Goal: Information Seeking & Learning: Learn about a topic

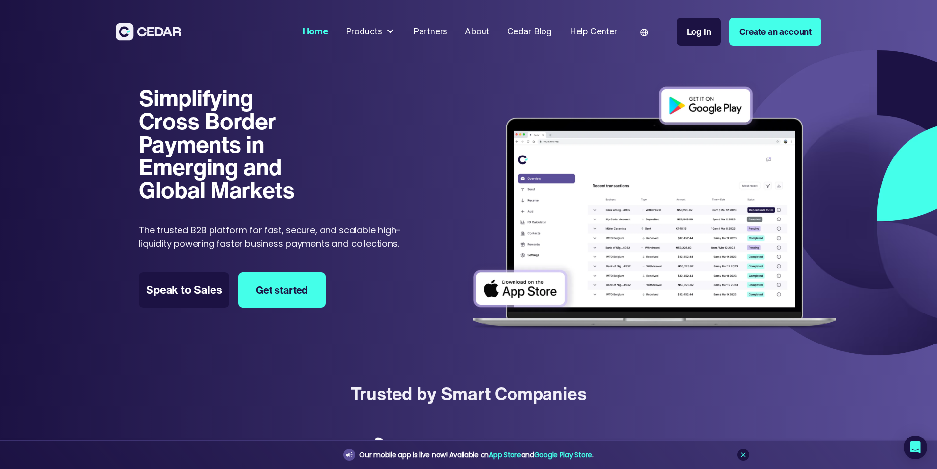
click at [382, 31] on div "Products" at bounding box center [364, 31] width 36 height 13
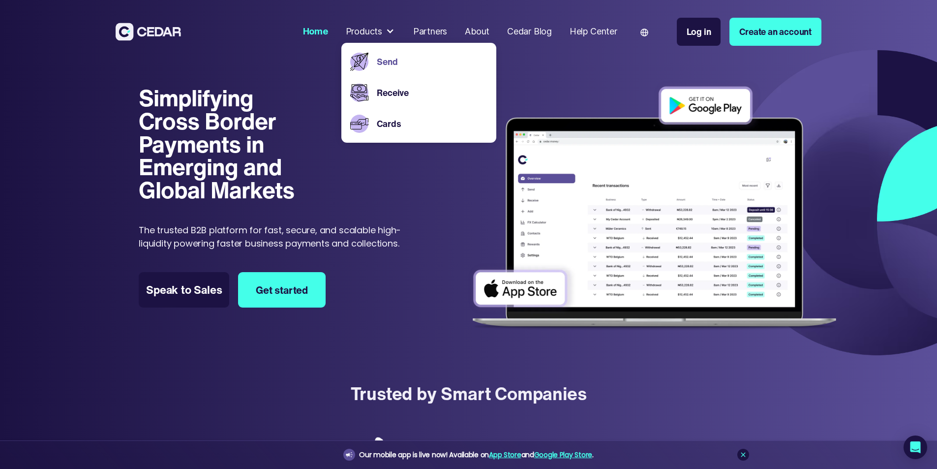
click at [425, 64] on link "Send" at bounding box center [432, 61] width 110 height 13
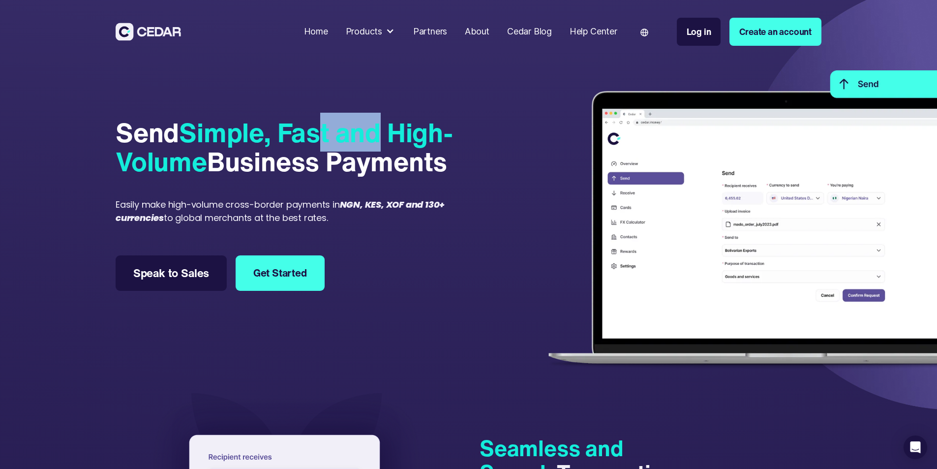
drag, startPoint x: 173, startPoint y: 146, endPoint x: 274, endPoint y: 175, distance: 105.0
click at [390, 152] on span "Simple, Fast and High-Volume" at bounding box center [284, 147] width 337 height 68
click at [214, 176] on div "Send Simple, Fast and High-Volume Business Payments" at bounding box center [290, 147] width 349 height 58
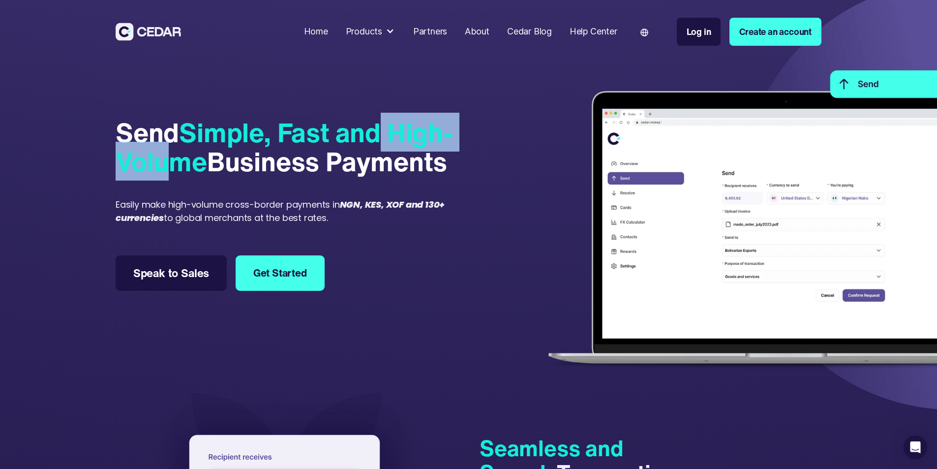
drag, startPoint x: 176, startPoint y: 175, endPoint x: 346, endPoint y: 180, distance: 169.7
click at [347, 179] on span "Simple, Fast and High-Volume" at bounding box center [284, 147] width 337 height 68
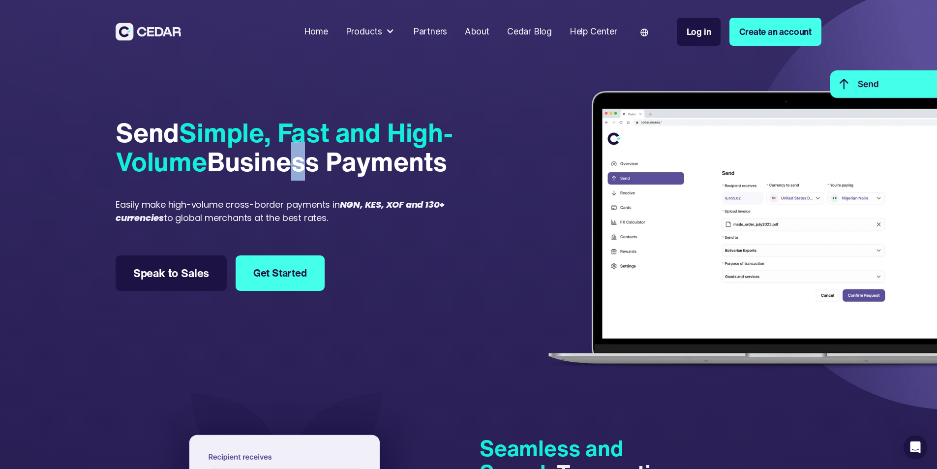
drag, startPoint x: 234, startPoint y: 209, endPoint x: 342, endPoint y: 217, distance: 108.0
click at [321, 176] on div "Send Simple, Fast and High-Volume Business Payments" at bounding box center [290, 147] width 349 height 58
click at [149, 224] on em "NGN, KES, XOF and 130+ currencies" at bounding box center [280, 211] width 329 height 26
drag, startPoint x: 130, startPoint y: 262, endPoint x: 363, endPoint y: 290, distance: 234.8
click at [363, 224] on div "Easily make high-volume cross-border payments in NGN, KES, XOF and 130+ currenc…" at bounding box center [290, 211] width 349 height 27
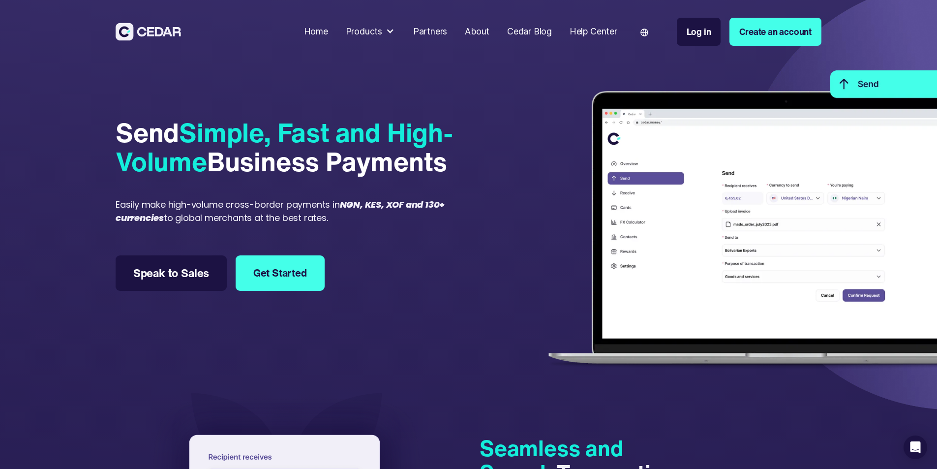
click at [230, 224] on div "Easily make high-volume cross-border payments in NGN, KES, XOF and 130+ currenc…" at bounding box center [290, 211] width 349 height 27
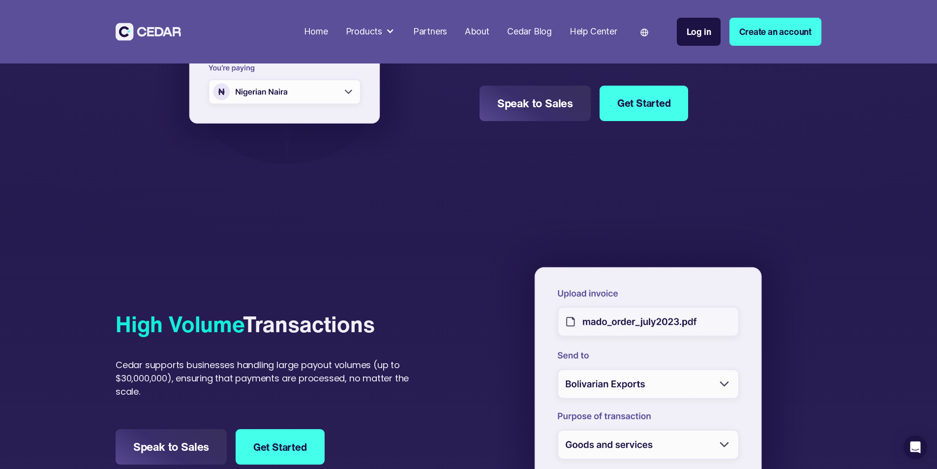
scroll to position [738, 0]
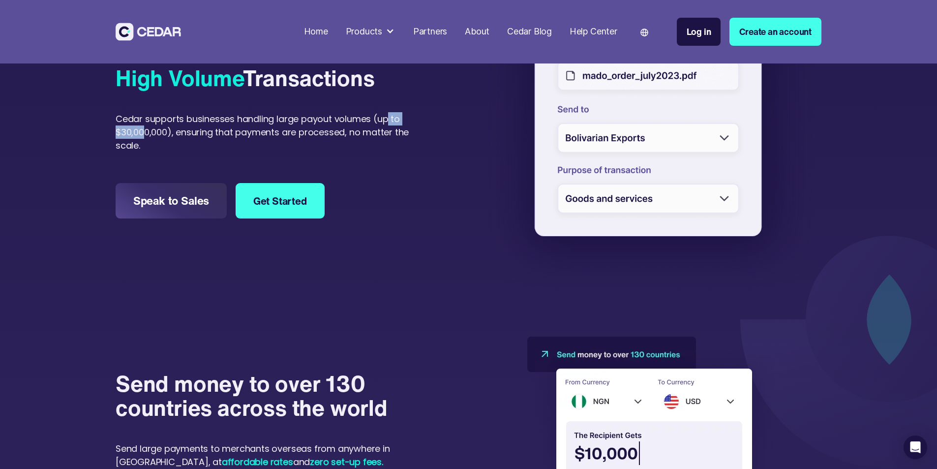
drag, startPoint x: 202, startPoint y: 206, endPoint x: 274, endPoint y: 210, distance: 72.4
click at [274, 152] on div "Cedar supports businesses handling large payout volumes (up to $30,000,000), en…" at bounding box center [268, 132] width 304 height 40
click at [414, 152] on div "Cedar supports businesses handling large payout volumes (up to $30,000,000), en…" at bounding box center [268, 132] width 304 height 40
drag, startPoint x: 209, startPoint y: 211, endPoint x: 299, endPoint y: 211, distance: 90.0
click at [299, 152] on div "Cedar supports businesses handling large payout volumes (up to $30,000,000), en…" at bounding box center [268, 132] width 304 height 40
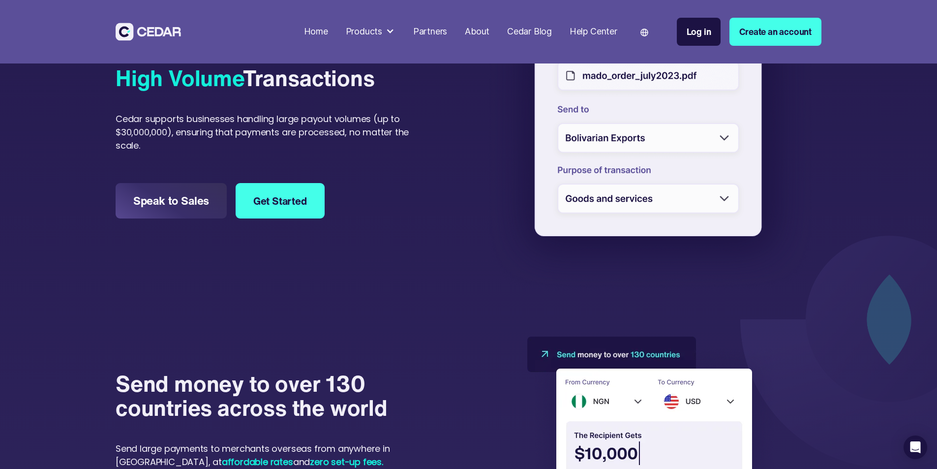
click at [371, 152] on div "Cedar supports businesses handling large payout volumes (up to $30,000,000), en…" at bounding box center [268, 132] width 304 height 40
drag, startPoint x: 328, startPoint y: 207, endPoint x: 365, endPoint y: 210, distance: 37.0
click at [359, 152] on div "Cedar supports businesses handling large payout volumes (up to $30,000,000), en…" at bounding box center [268, 132] width 304 height 40
drag, startPoint x: 131, startPoint y: 228, endPoint x: 246, endPoint y: 234, distance: 115.7
click at [243, 152] on div "Cedar supports businesses handling large payout volumes (up to $30,000,000), en…" at bounding box center [268, 132] width 304 height 40
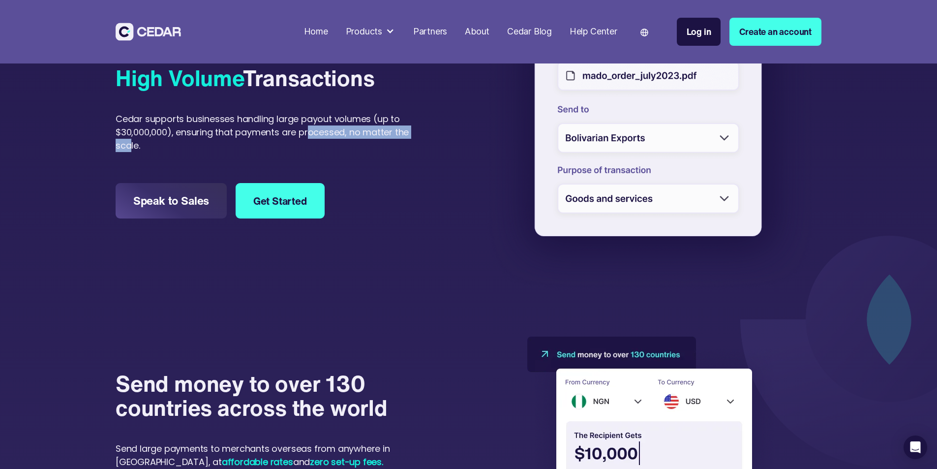
drag, startPoint x: 400, startPoint y: 237, endPoint x: 222, endPoint y: 227, distance: 177.8
click at [222, 152] on div "Cedar supports businesses handling large payout volumes (up to $30,000,000), en…" at bounding box center [268, 132] width 304 height 40
click at [366, 286] on div "High Volume Transactions Cedar supports businesses handling large payout volume…" at bounding box center [268, 141] width 304 height 311
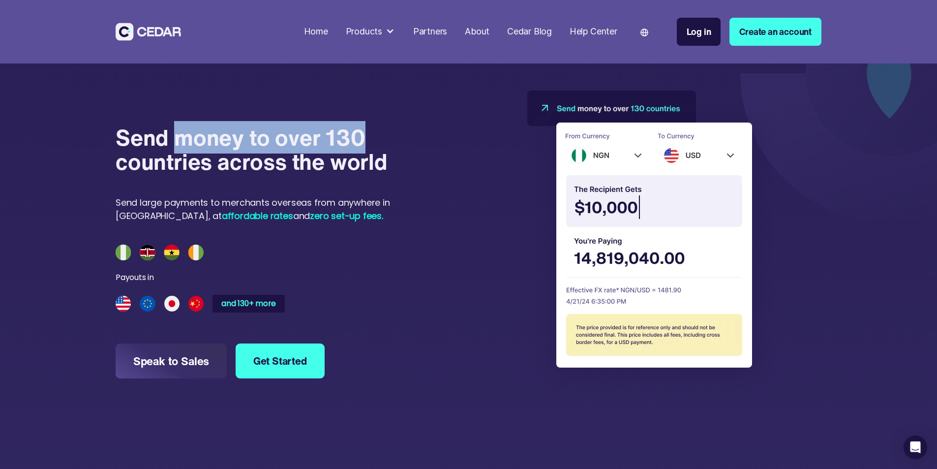
drag, startPoint x: 197, startPoint y: 202, endPoint x: 373, endPoint y: 206, distance: 176.1
click at [373, 174] on h4 "Send money to over 130 countries across the world" at bounding box center [268, 149] width 304 height 49
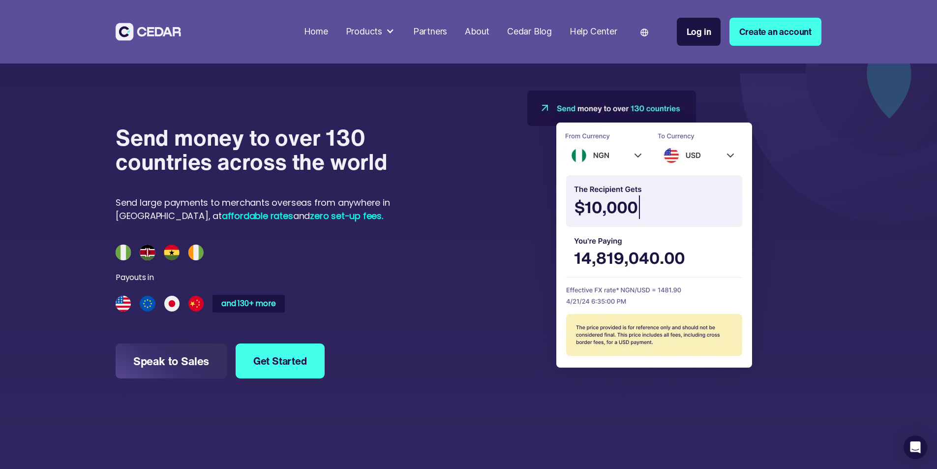
click at [207, 174] on h4 "Send money to over 130 countries across the world" at bounding box center [268, 149] width 304 height 49
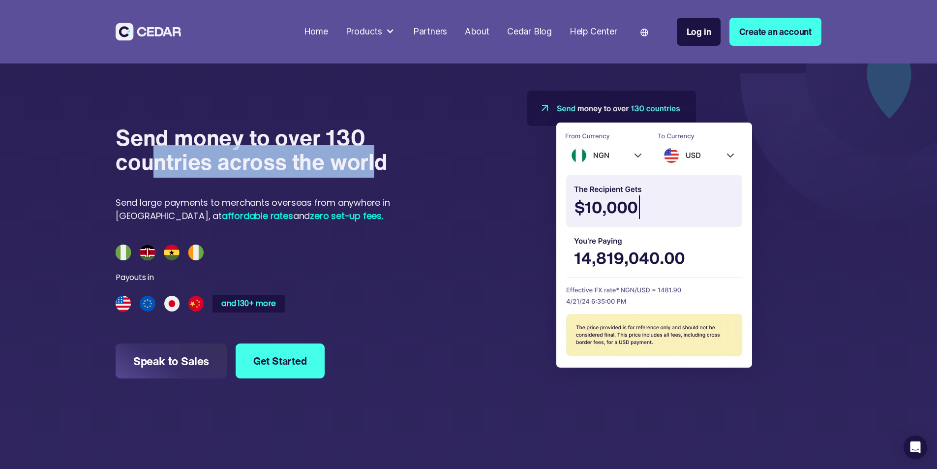
drag, startPoint x: 186, startPoint y: 228, endPoint x: 376, endPoint y: 232, distance: 190.3
click at [376, 174] on h4 "Send money to over 130 countries across the world" at bounding box center [268, 149] width 304 height 49
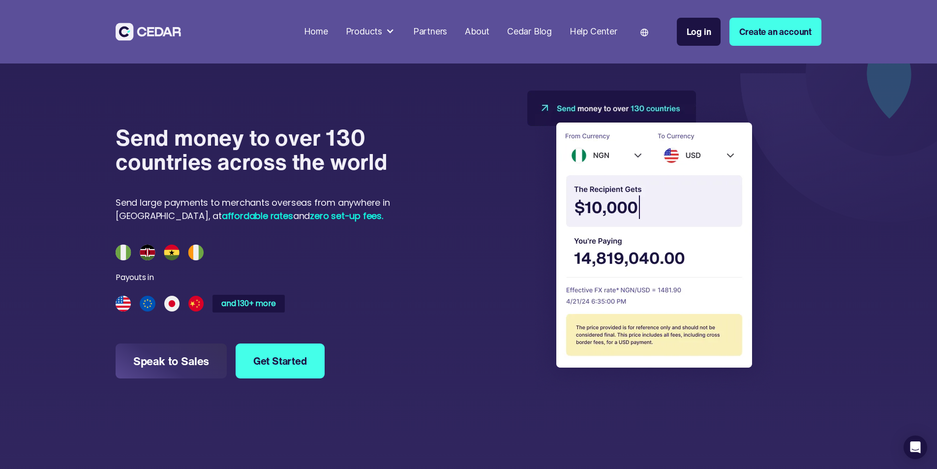
click at [313, 222] on div "Send large payments to merchants overseas from anywhere in [GEOGRAPHIC_DATA], a…" at bounding box center [268, 209] width 304 height 27
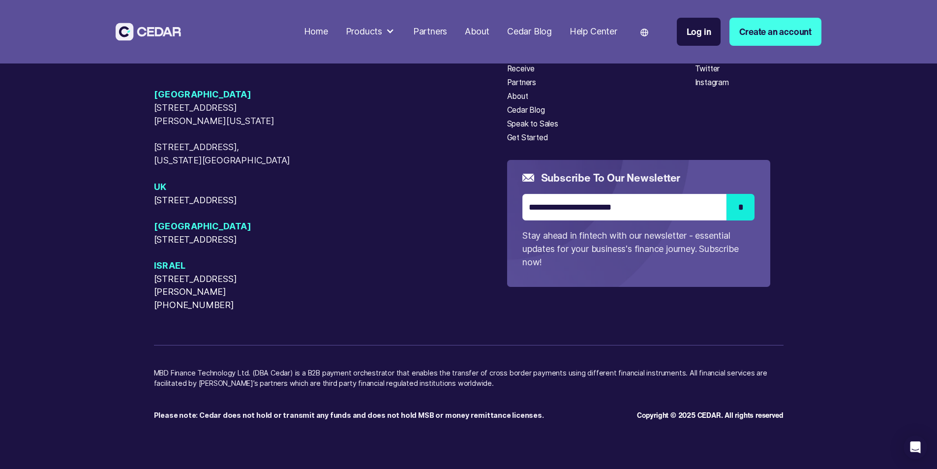
scroll to position [3828, 0]
